Goal: Transaction & Acquisition: Purchase product/service

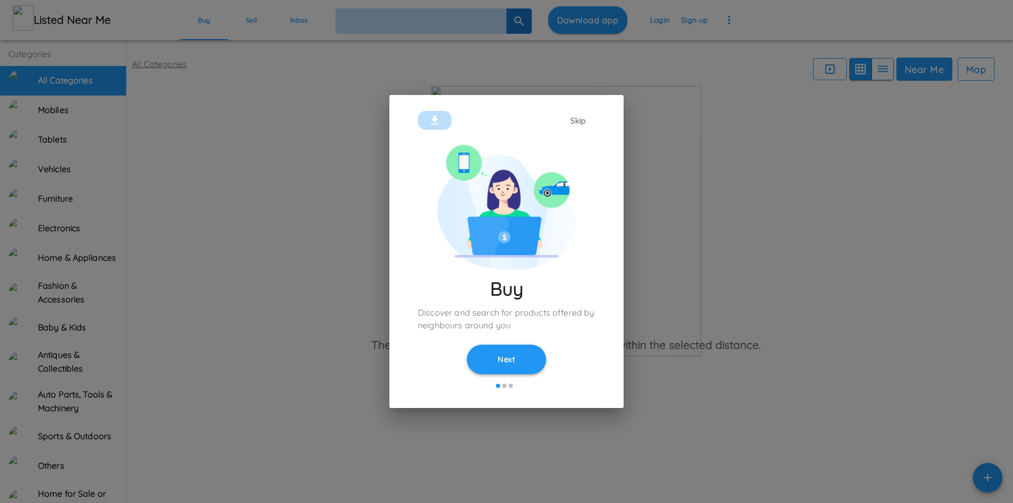
click at [498, 355] on button "Next" at bounding box center [506, 360] width 79 height 30
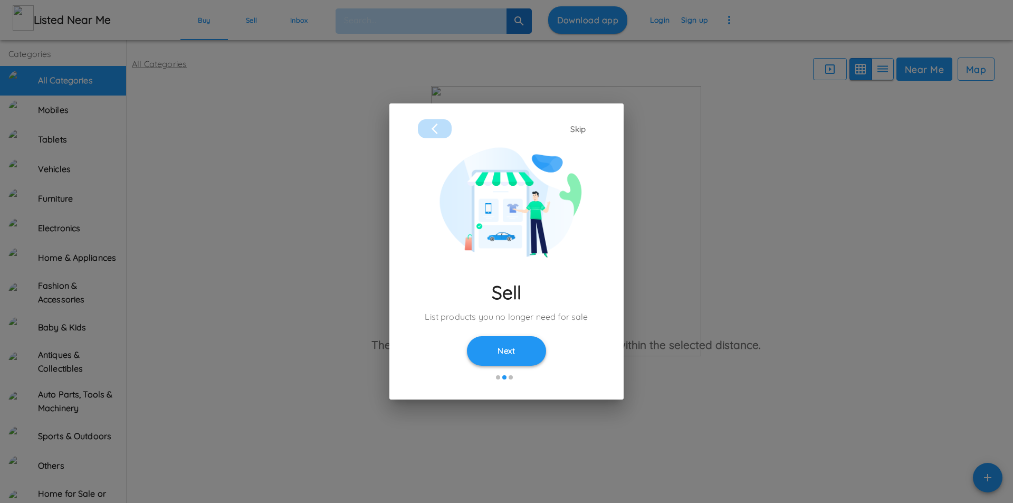
click at [509, 353] on button "Next" at bounding box center [506, 351] width 79 height 30
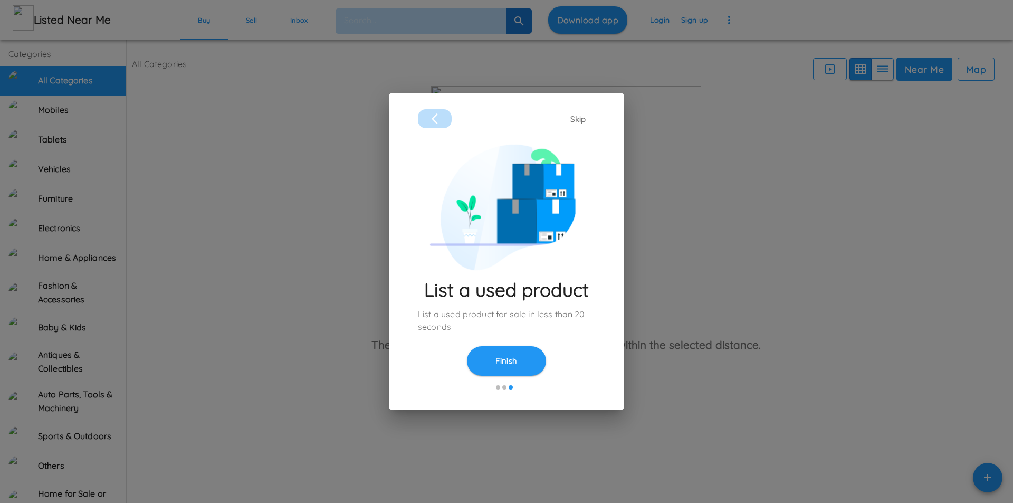
click at [509, 353] on button "Finish" at bounding box center [506, 361] width 79 height 30
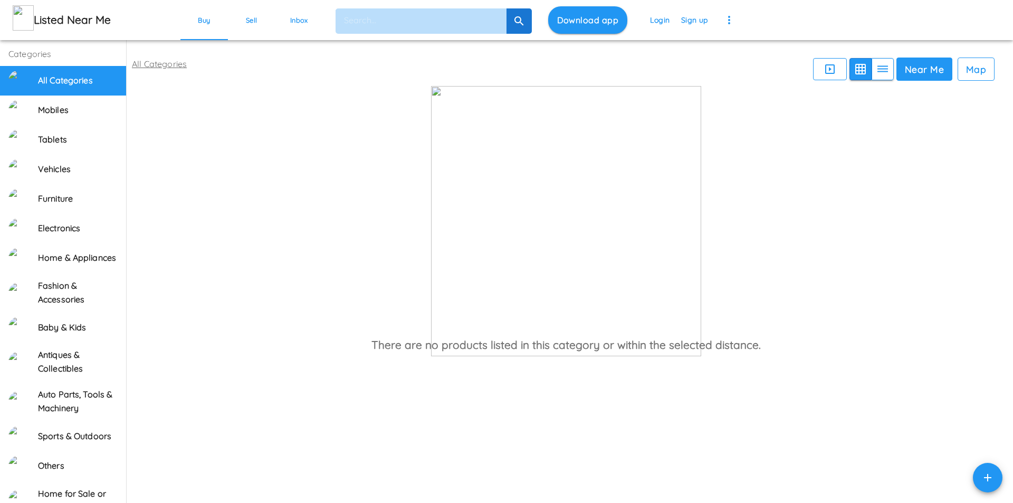
click at [509, 353] on button "Finish" at bounding box center [506, 361] width 79 height 30
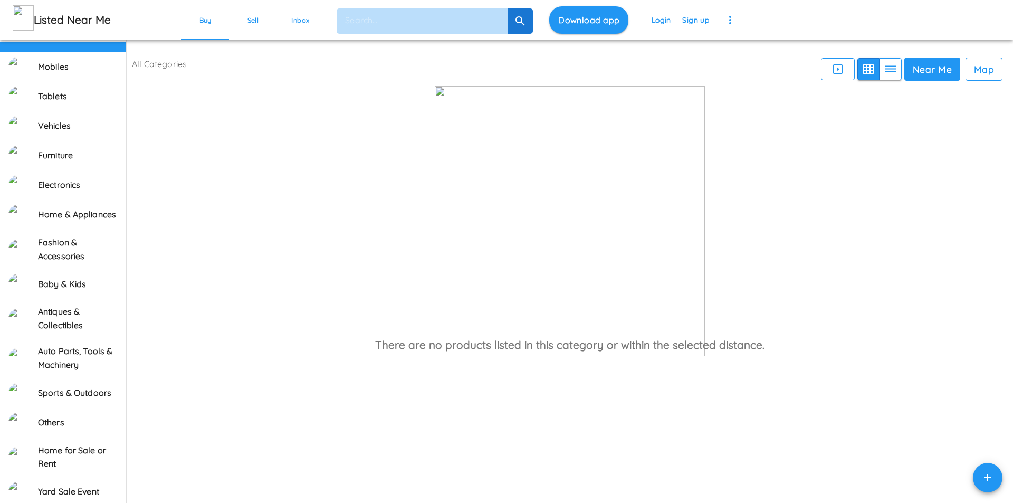
scroll to position [63, 0]
click at [258, 26] on button "Sell" at bounding box center [252, 20] width 47 height 40
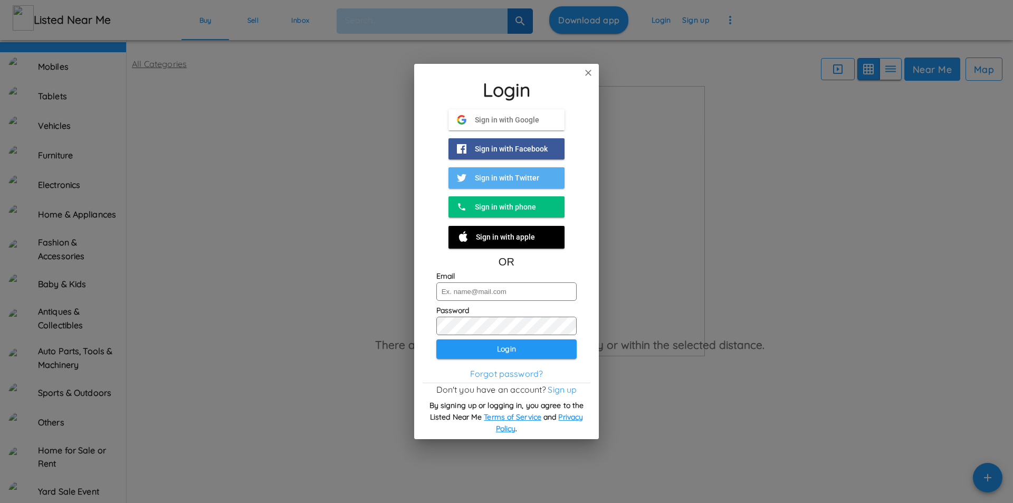
click at [509, 119] on span "Sign in with Google" at bounding box center [502, 119] width 73 height 9
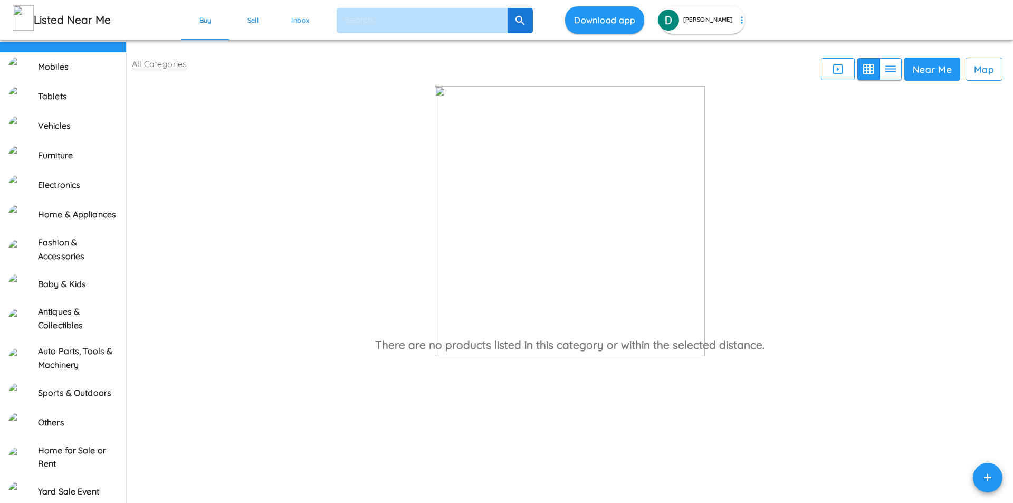
scroll to position [63, 0]
click at [447, 27] on input "search" at bounding box center [422, 19] width 171 height 21
click at [255, 21] on link "Sell" at bounding box center [252, 20] width 47 height 40
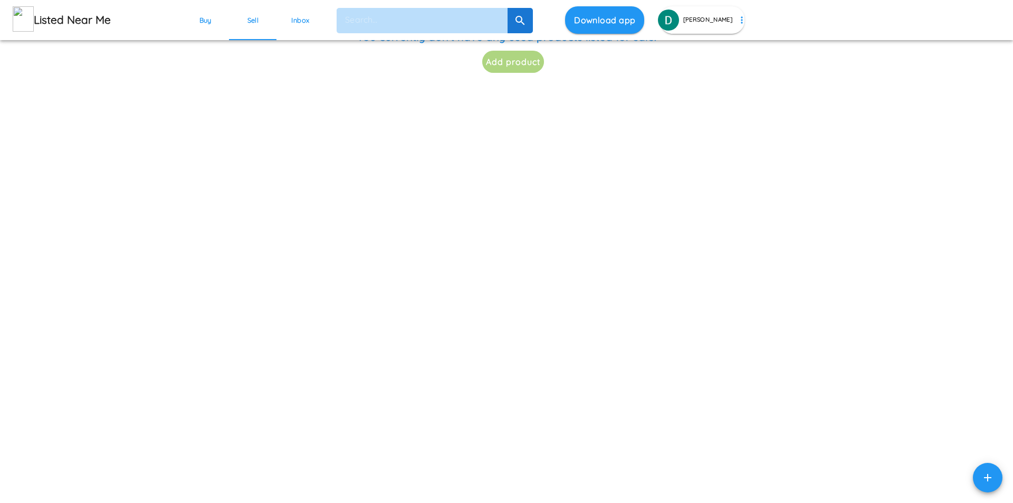
click at [519, 73] on button "Add product" at bounding box center [513, 62] width 62 height 22
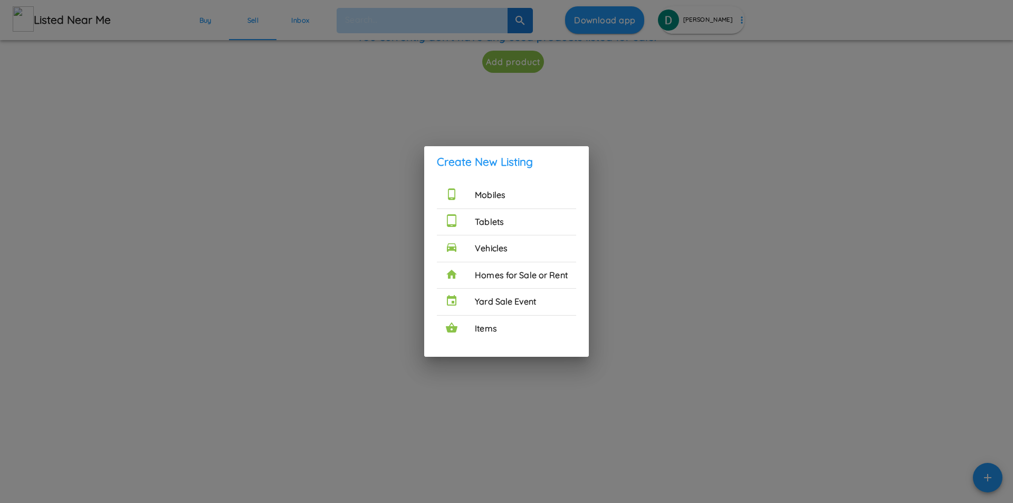
click at [503, 200] on h6 "Mobiles" at bounding box center [521, 195] width 93 height 14
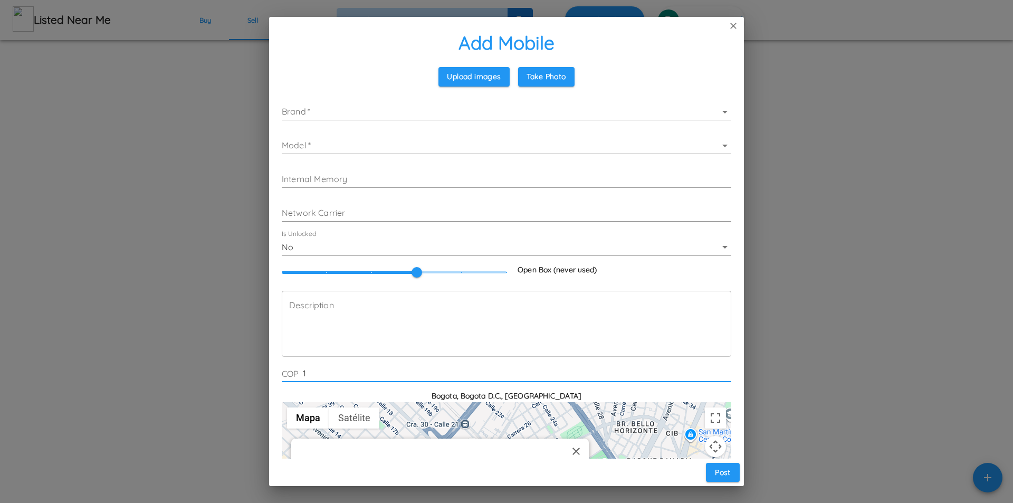
click at [738, 21] on icon at bounding box center [733, 26] width 11 height 13
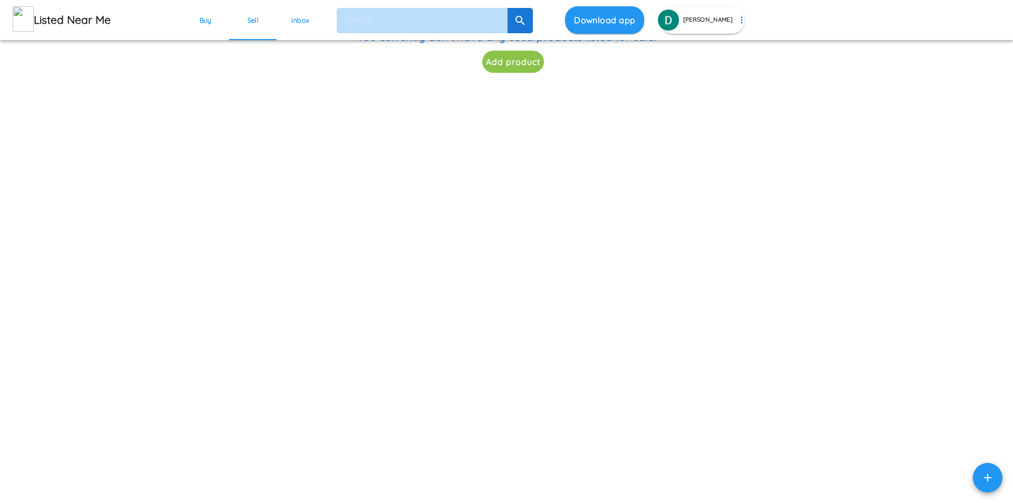
click at [517, 73] on button "Add product" at bounding box center [513, 62] width 62 height 22
